Goal: Information Seeking & Learning: Learn about a topic

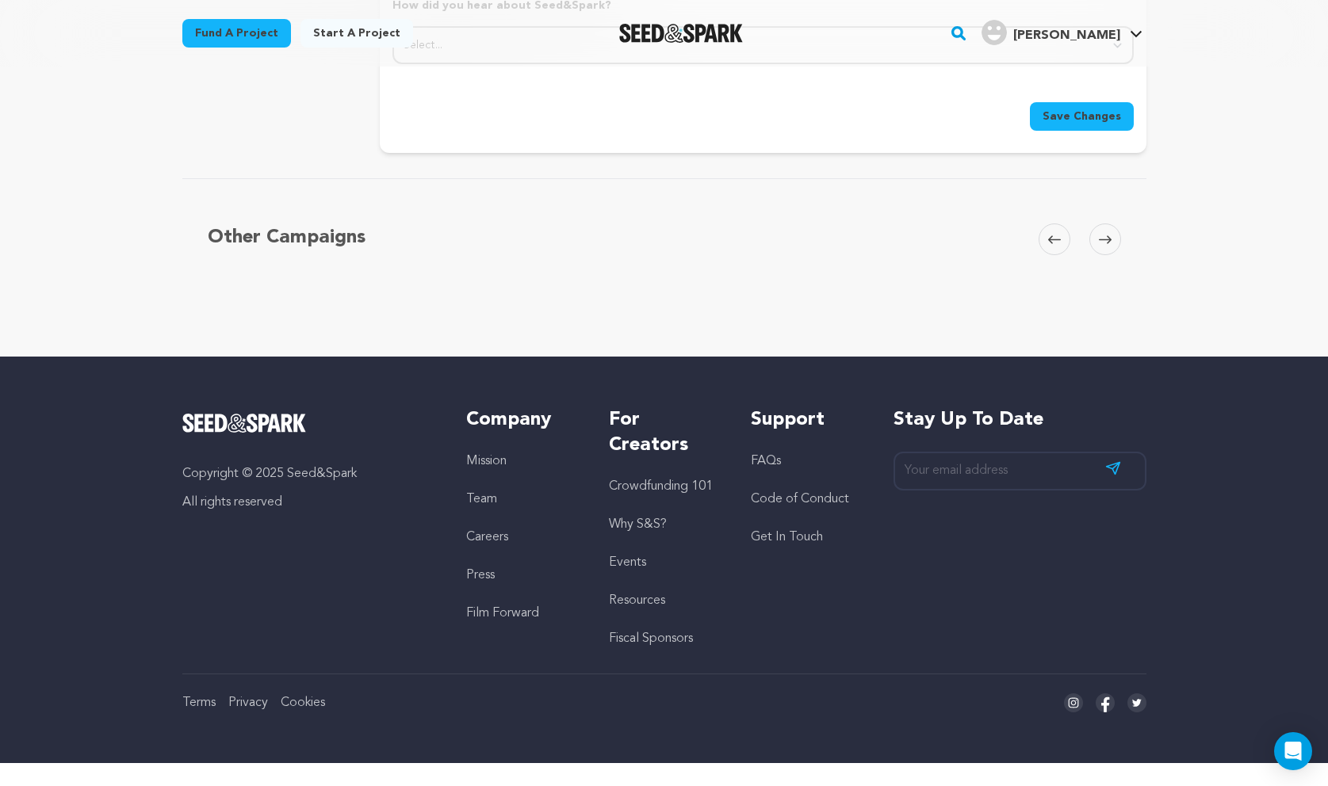
scroll to position [1889, 0]
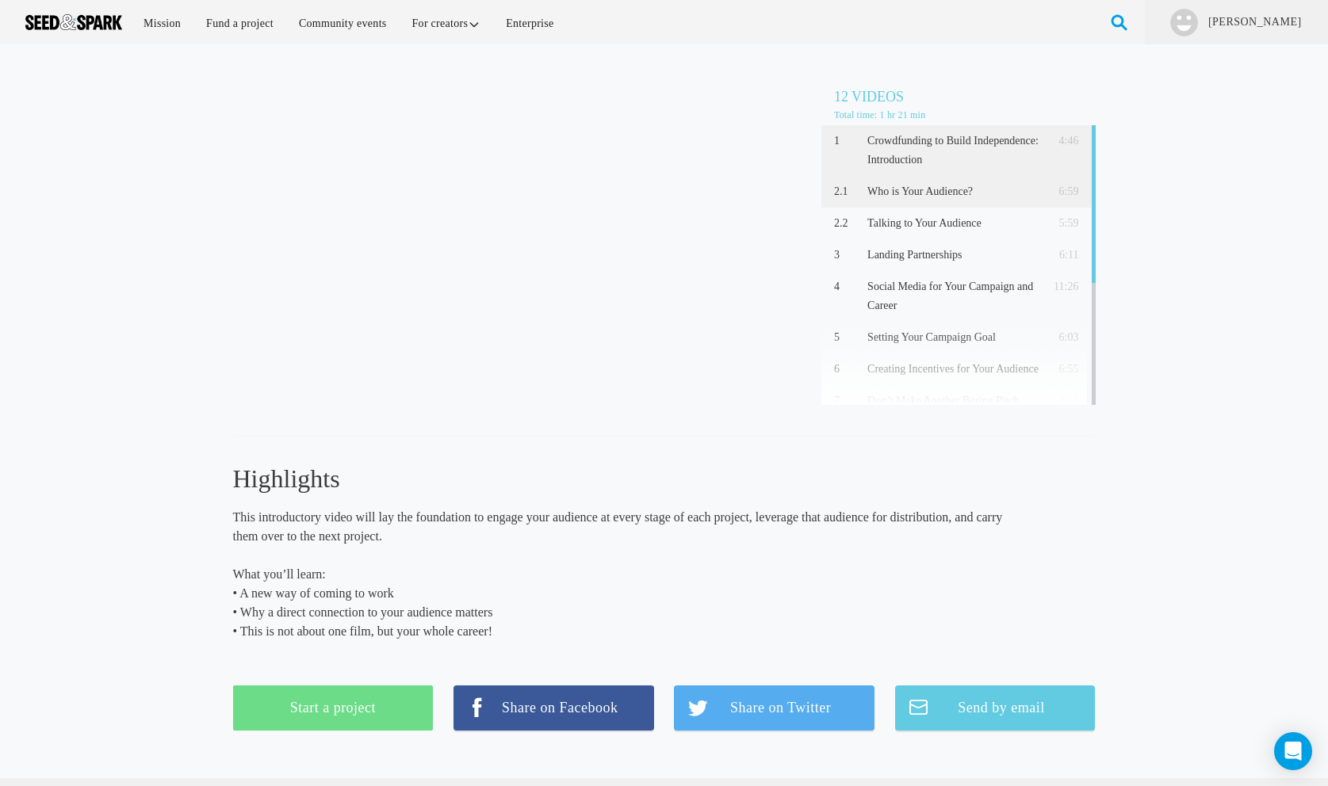
click at [935, 198] on p "Who is Your Audience?" at bounding box center [953, 191] width 172 height 19
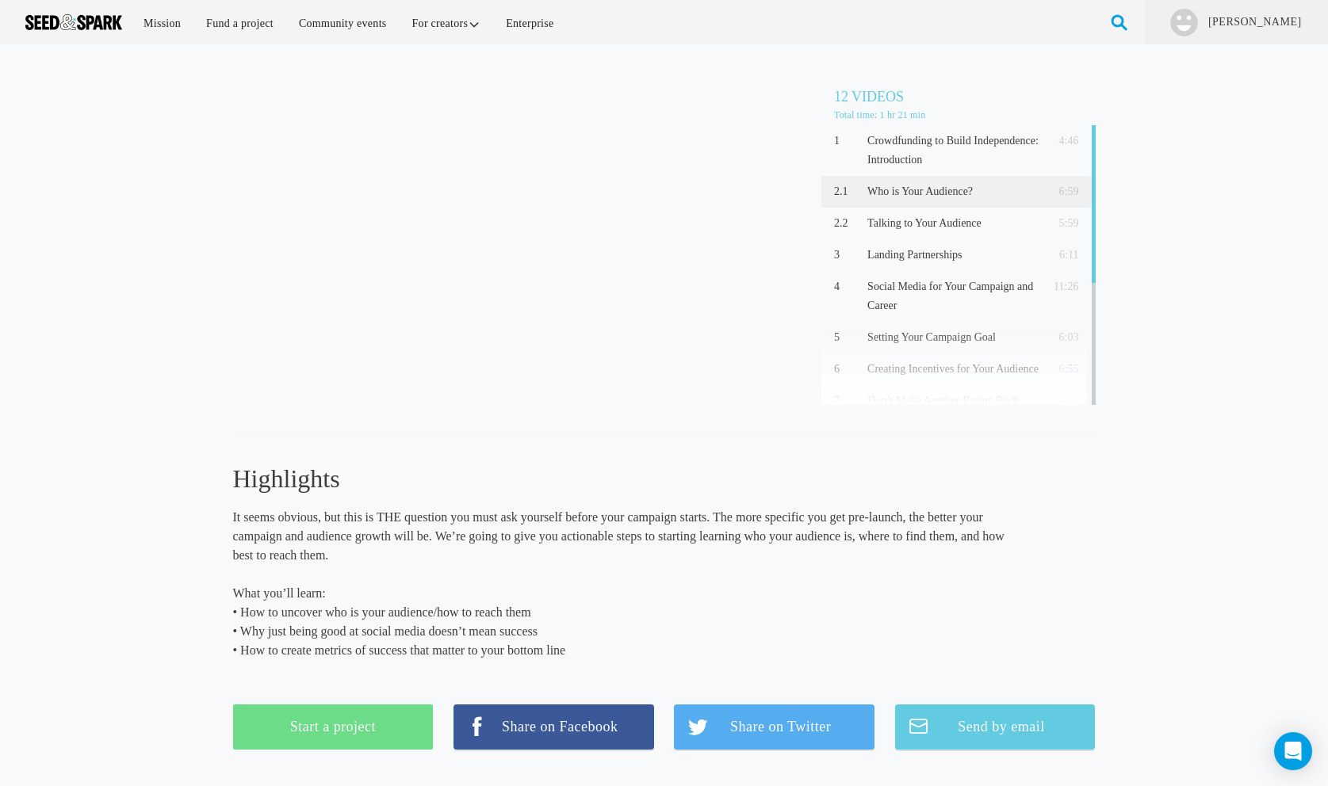
click at [690, 510] on p "It seems obvious, but this is THE question you must ask yourself before your ca…" at bounding box center [621, 536] width 776 height 57
click at [1210, 454] on div "Who is Your Audience? (6:59) 12 Videos Total time: 1 hr 21 min 1 Crowdfunding t…" at bounding box center [664, 412] width 1328 height 705
click at [709, 522] on p "It seems obvious, but this is THE question you must ask yourself before your ca…" at bounding box center [621, 536] width 776 height 57
click at [906, 501] on div "Highlights This introductory video will lay the foundation to engage your audie…" at bounding box center [621, 570] width 776 height 217
click at [965, 447] on div "Who is Your Audience? (6:59) 12 Videos Total time: 1 hr 21 min 1 Crowdfunding t…" at bounding box center [664, 405] width 862 height 690
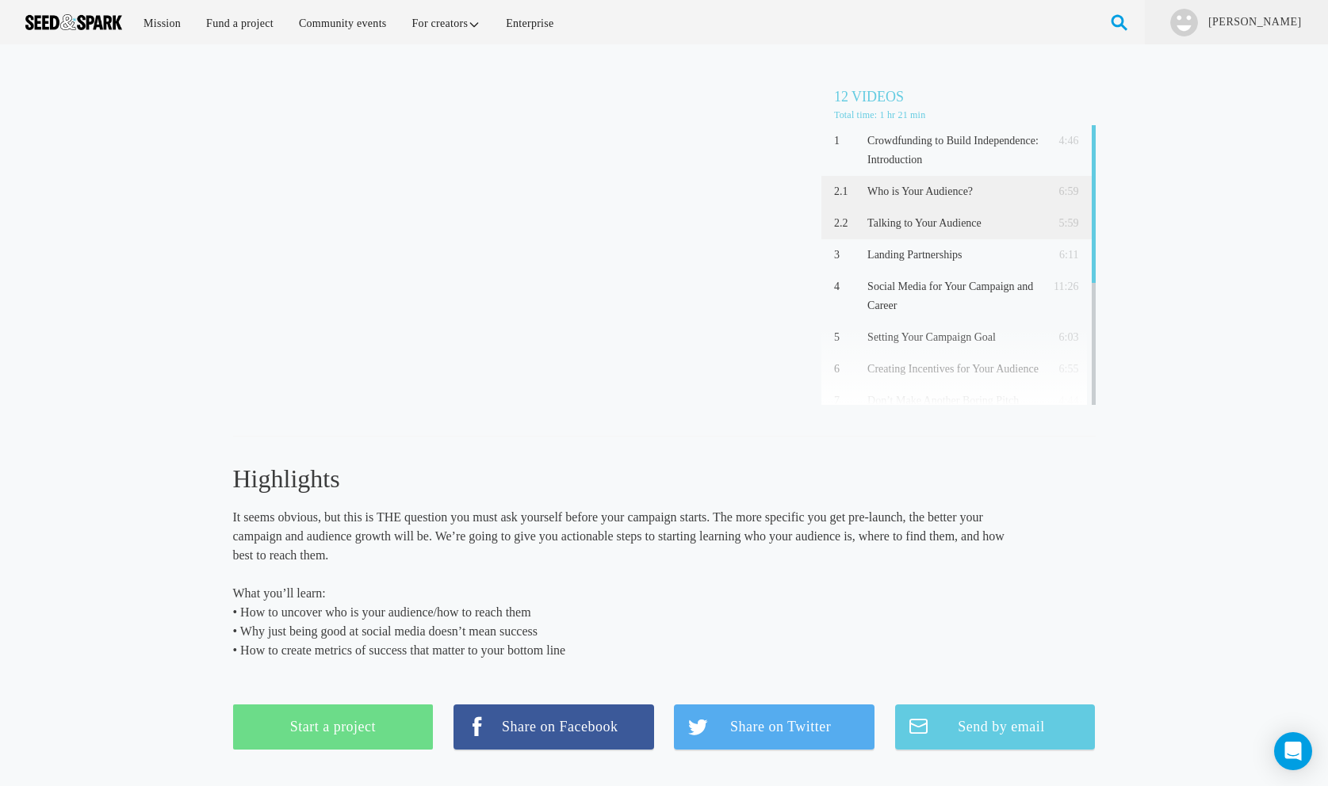
click at [914, 230] on p "Talking to Your Audience" at bounding box center [953, 223] width 172 height 19
click at [672, 528] on p "“Your audience” will be made up of a big group of people who are excited about …" at bounding box center [621, 536] width 776 height 57
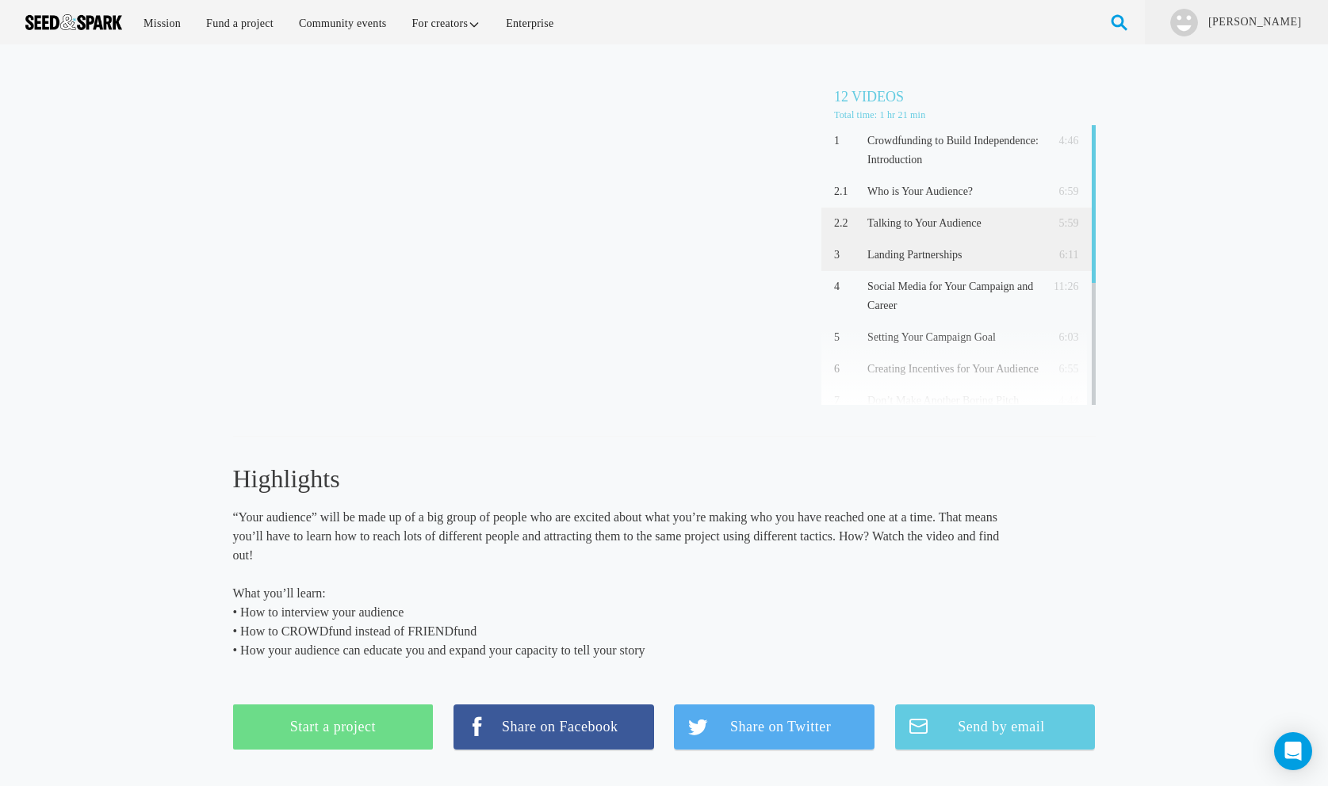
click at [946, 250] on p "Landing Partnerships" at bounding box center [953, 255] width 172 height 19
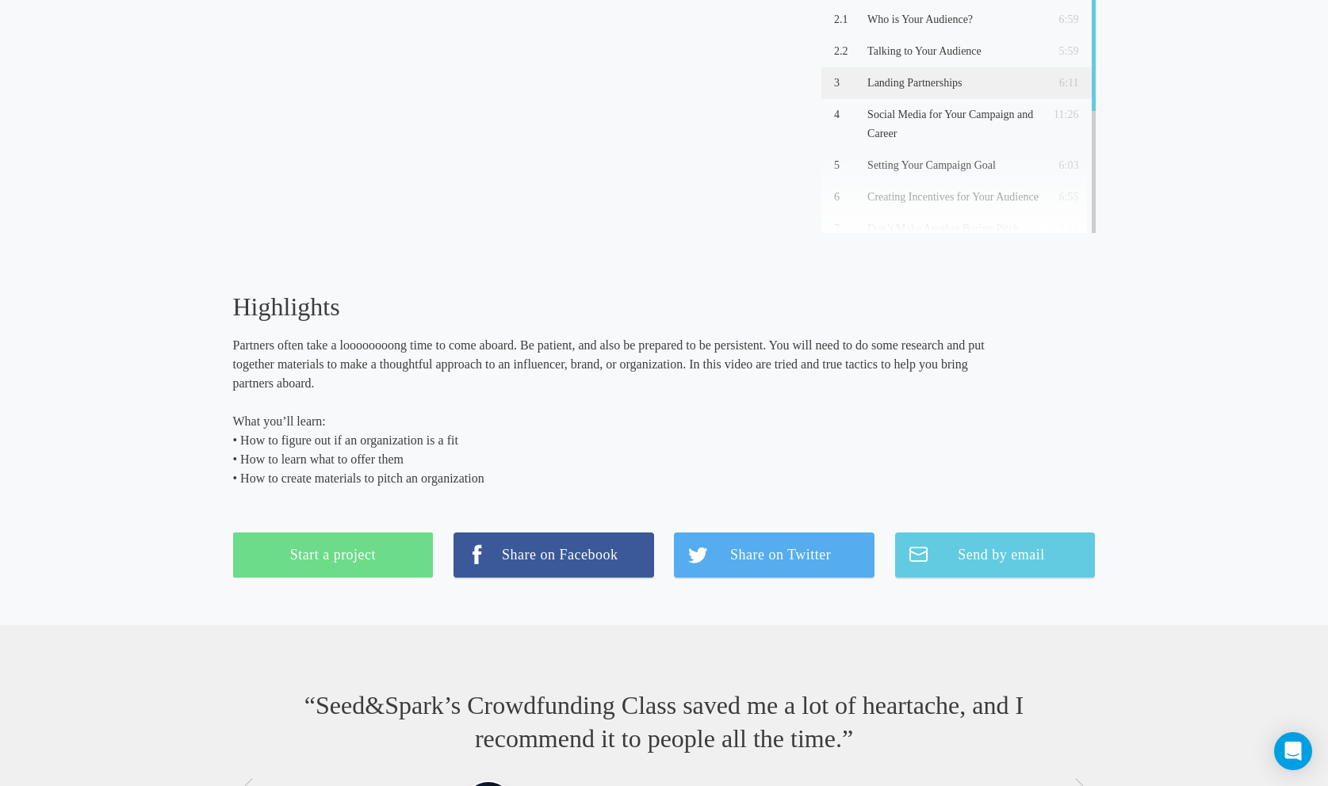
scroll to position [166, 0]
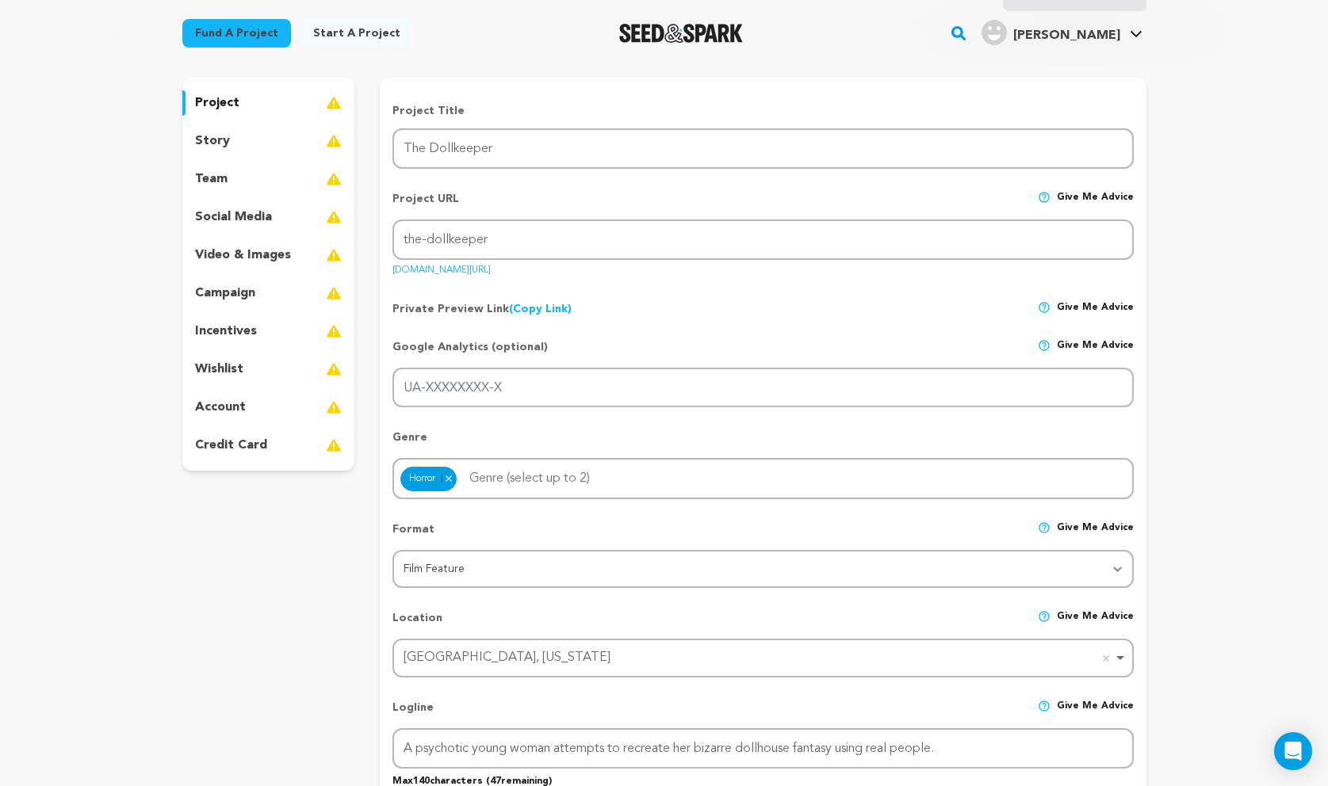
scroll to position [117, 0]
